Goal: Task Accomplishment & Management: Manage account settings

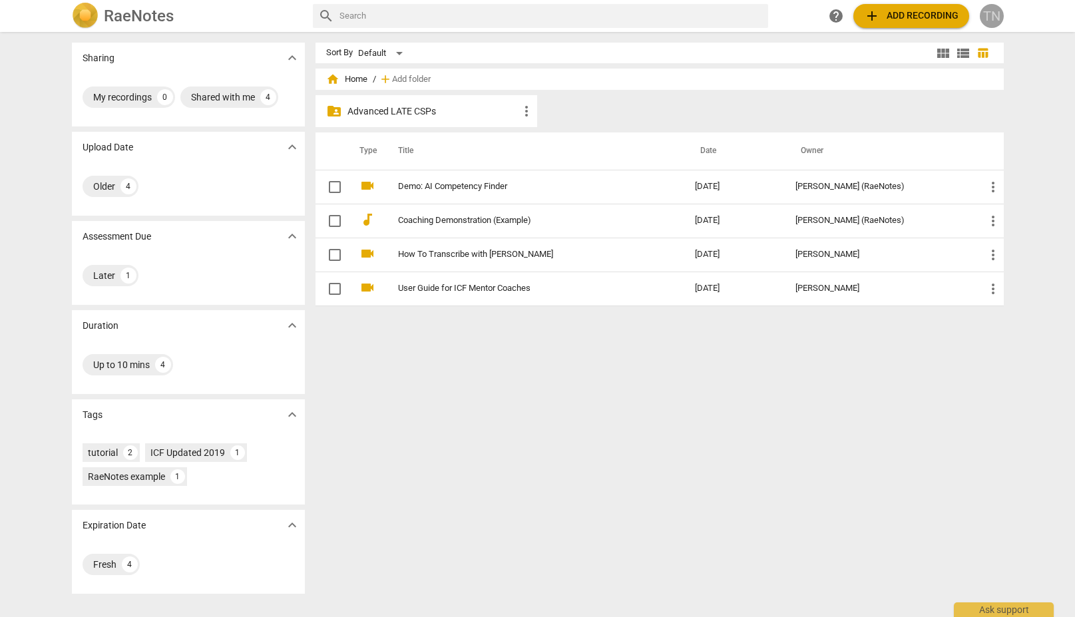
click at [993, 12] on div "TN" at bounding box center [992, 16] width 24 height 24
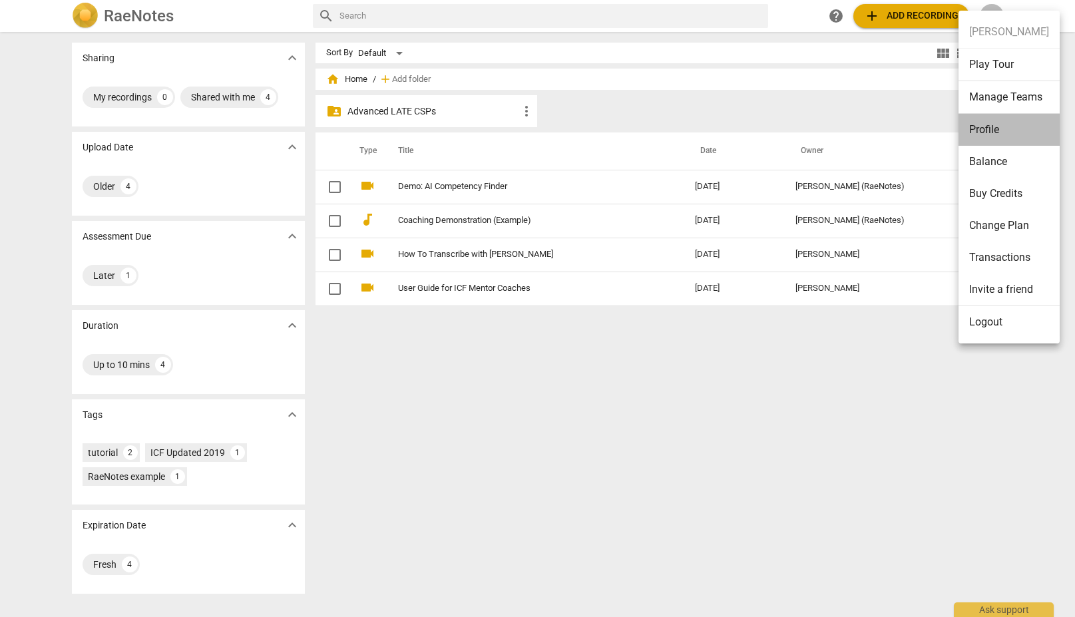
click at [992, 126] on li "Profile" at bounding box center [1009, 130] width 101 height 32
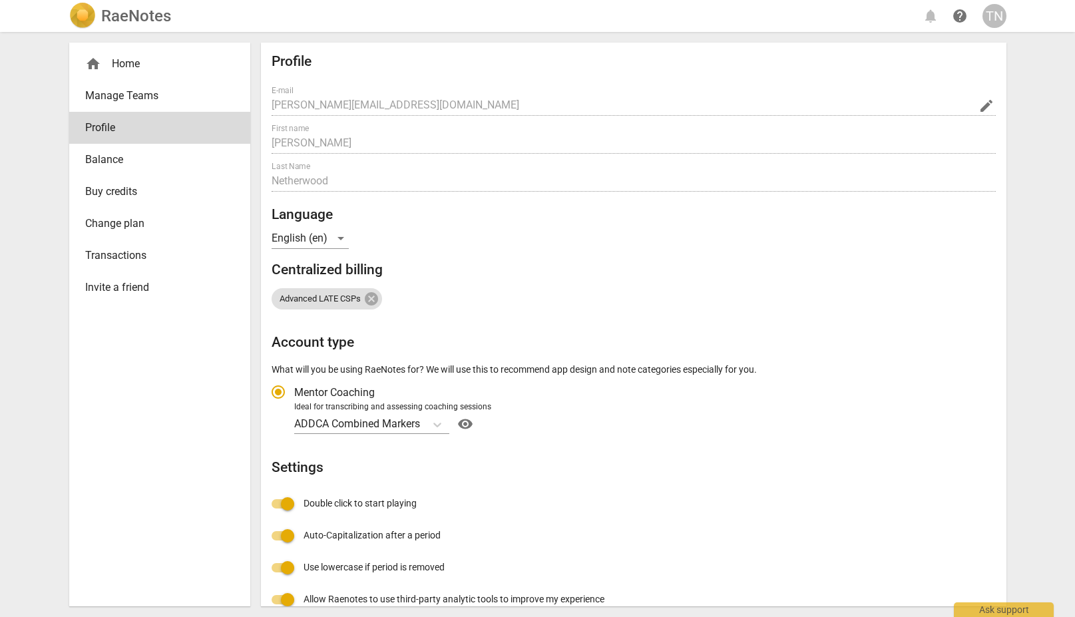
radio input "false"
click at [152, 166] on span "Balance" at bounding box center [154, 160] width 138 height 16
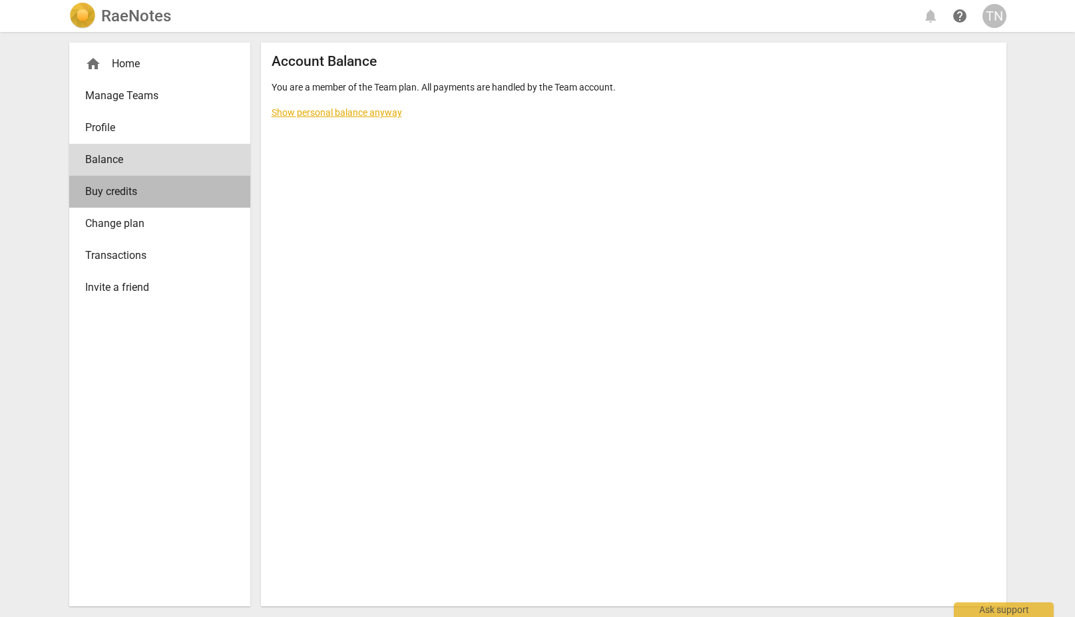
click at [164, 195] on span "Buy credits" at bounding box center [154, 192] width 138 height 16
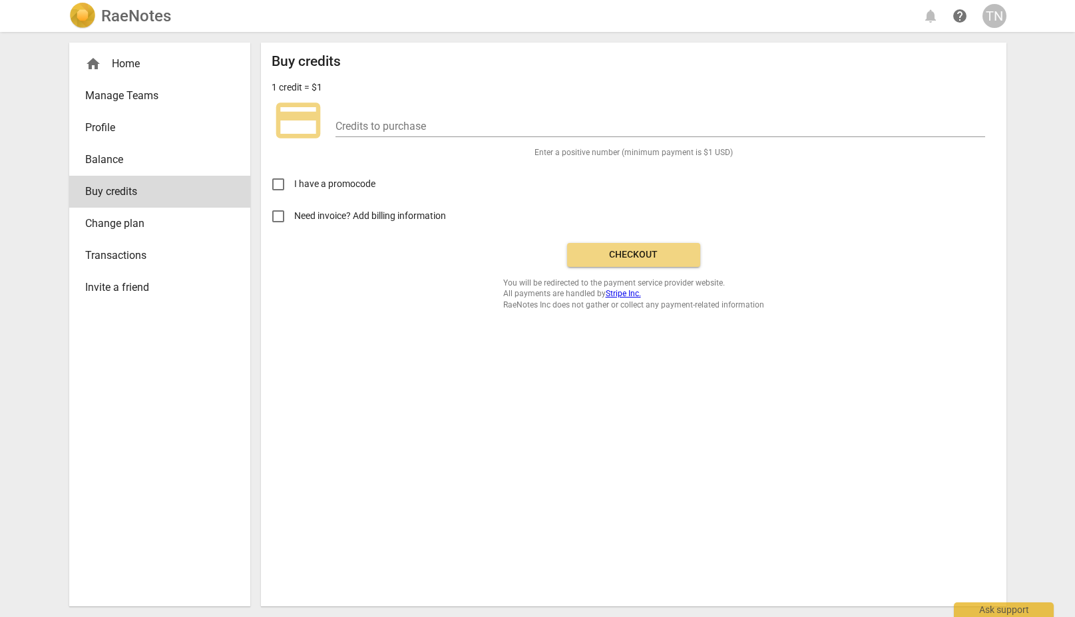
click at [164, 224] on span "Change plan" at bounding box center [154, 224] width 138 height 16
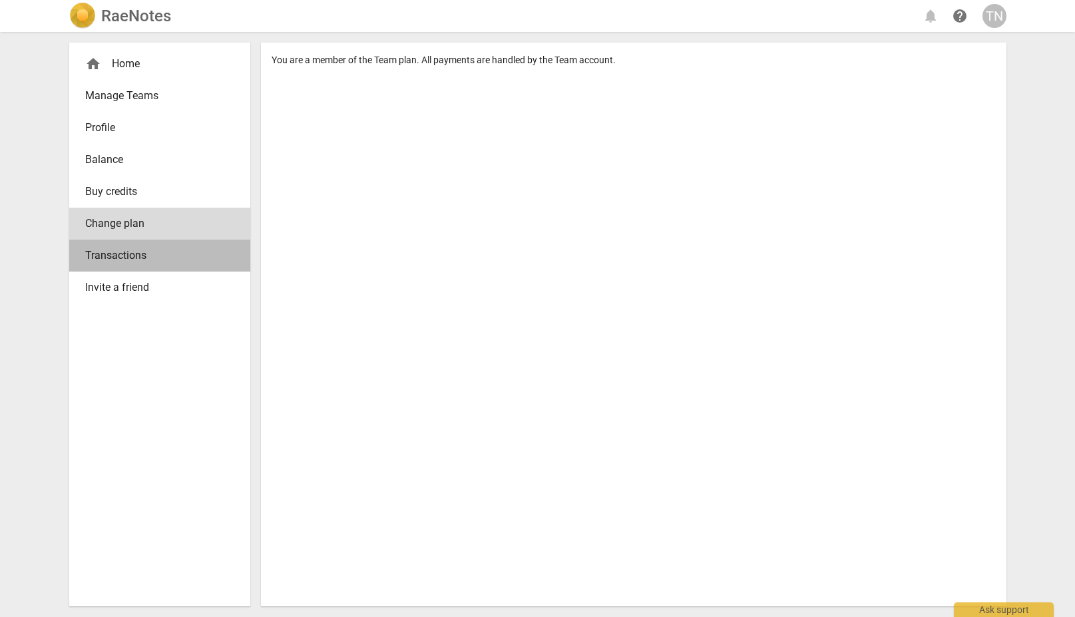
click at [171, 252] on span "Transactions" at bounding box center [154, 256] width 138 height 16
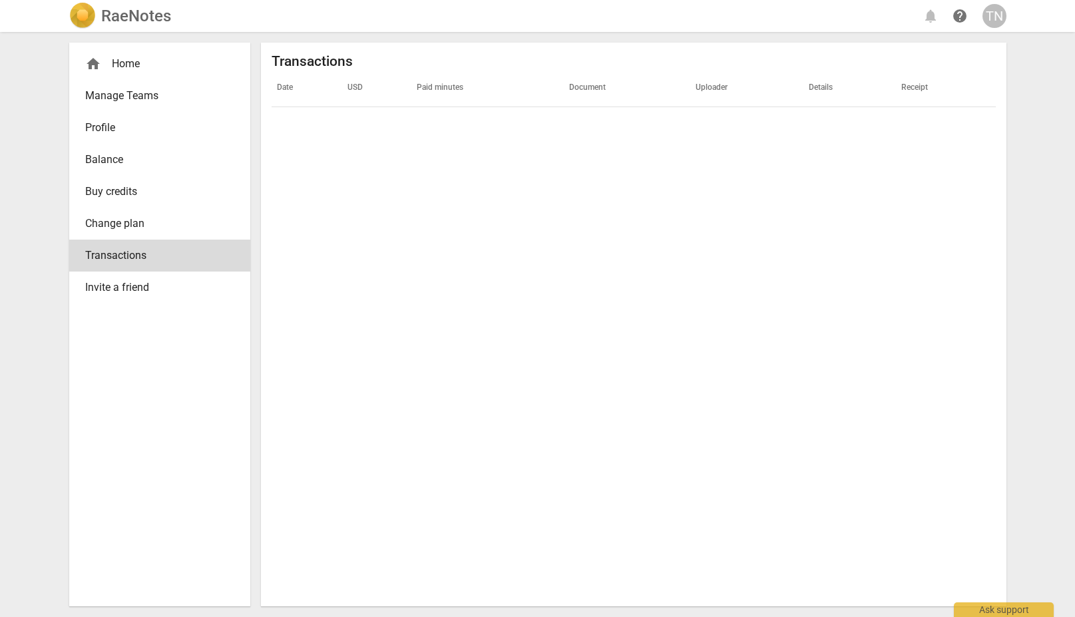
click at [77, 11] on img at bounding box center [82, 16] width 27 height 27
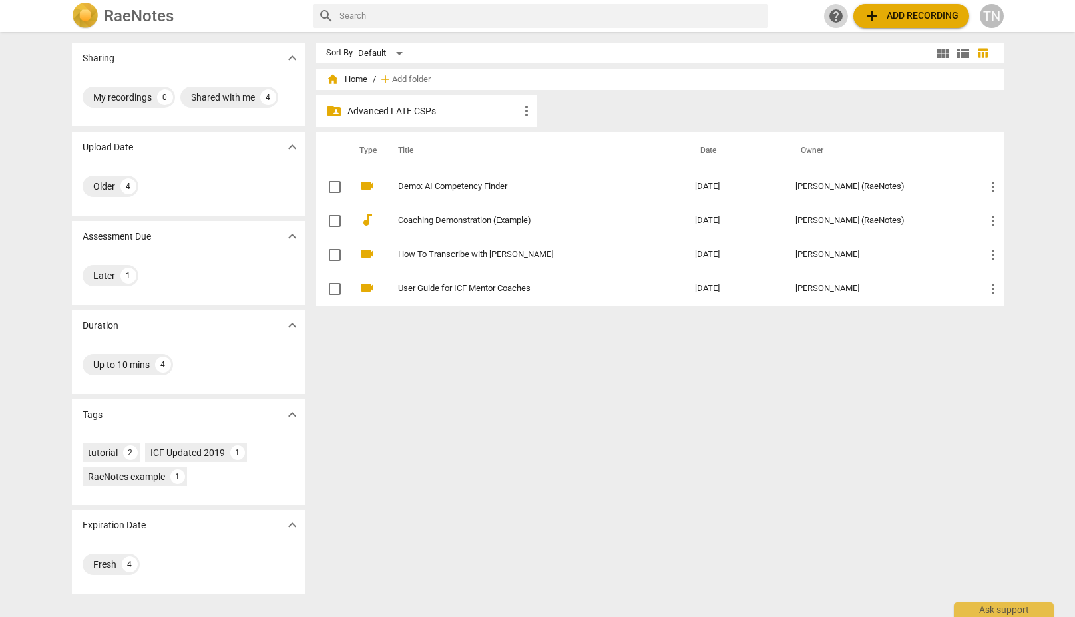
click at [840, 15] on span "help" at bounding box center [836, 16] width 16 height 16
